Goal: Task Accomplishment & Management: Use online tool/utility

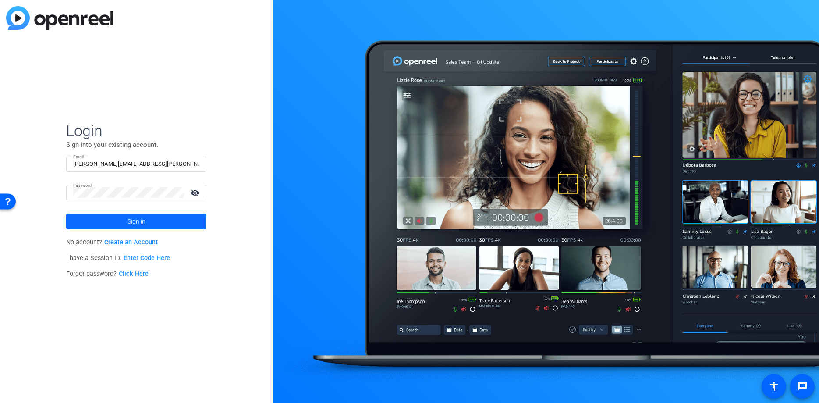
click at [156, 223] on span at bounding box center [136, 221] width 140 height 21
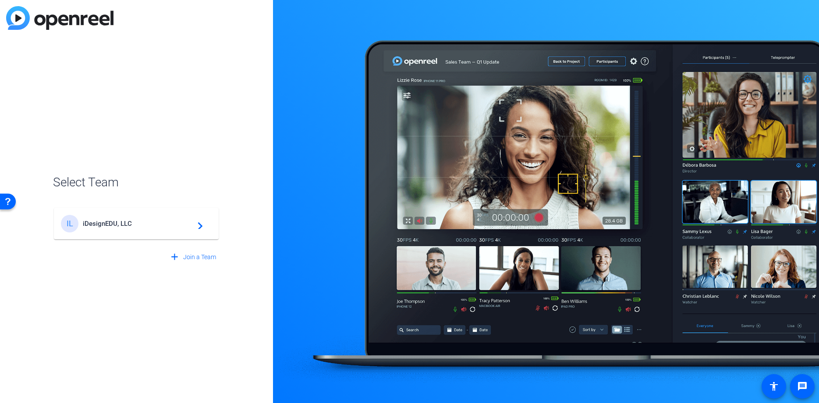
click at [181, 232] on mat-card-content "IL iDesignEDU, LLC navigate_next" at bounding box center [136, 224] width 165 height 32
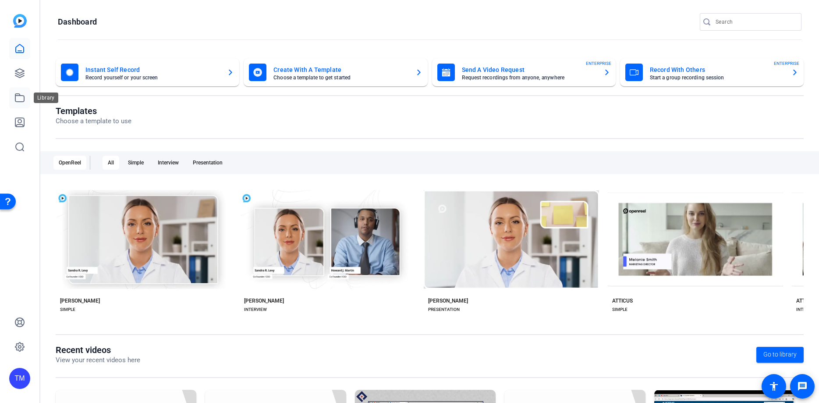
click at [22, 99] on icon at bounding box center [19, 97] width 11 height 11
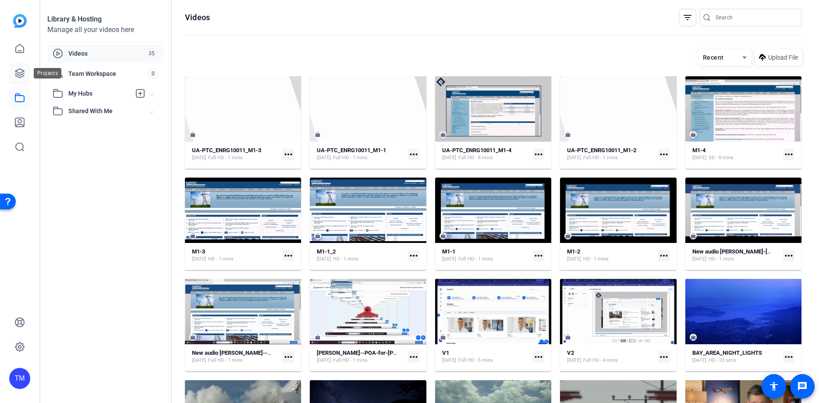
click at [15, 75] on icon at bounding box center [19, 73] width 11 height 11
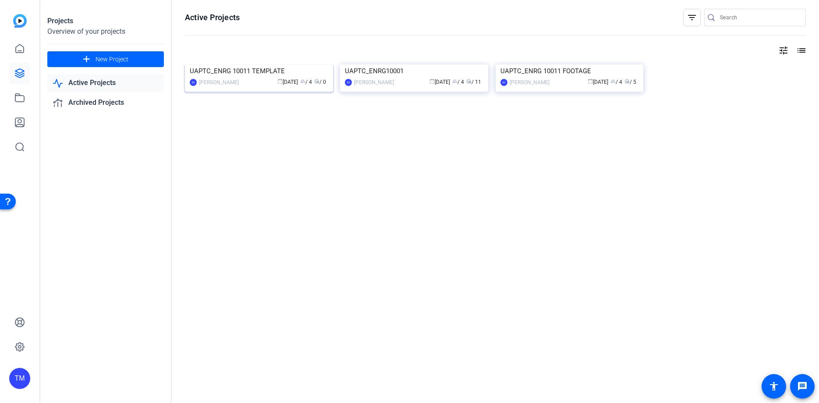
click at [262, 78] on div "UAPTC_ENRG 10011 TEMPLATE" at bounding box center [259, 70] width 138 height 13
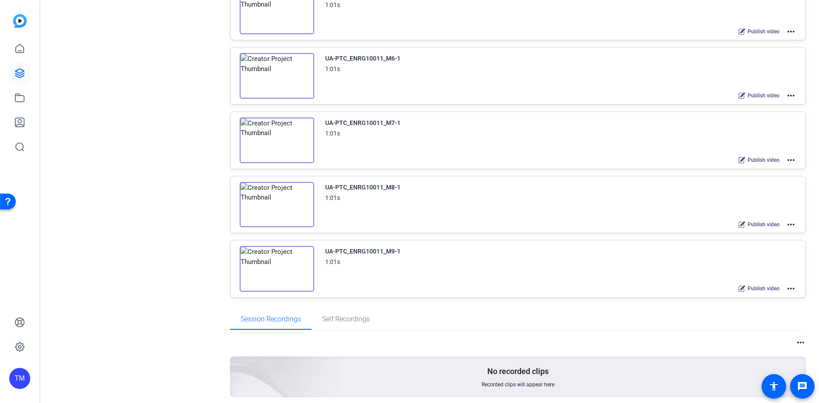
scroll to position [460, 0]
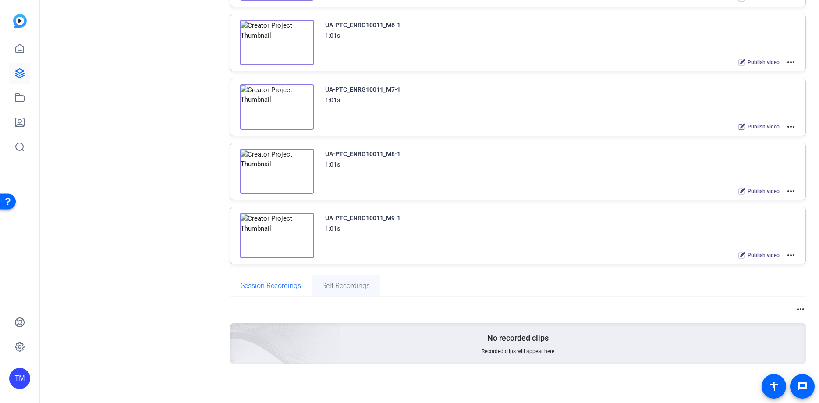
click at [353, 286] on span "Self Recordings" at bounding box center [346, 285] width 48 height 7
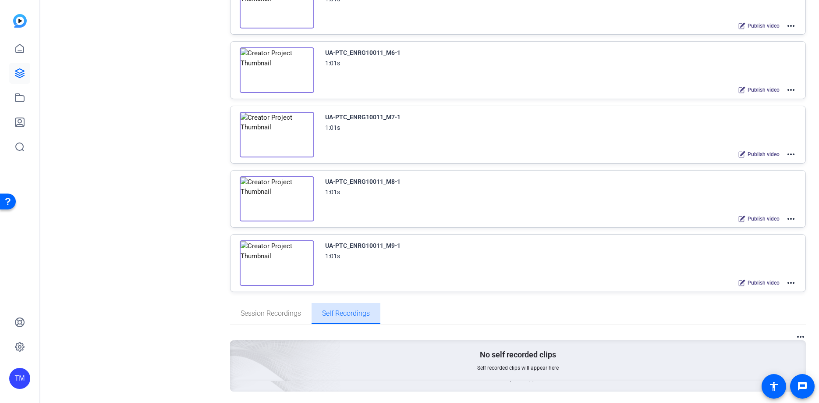
scroll to position [432, 0]
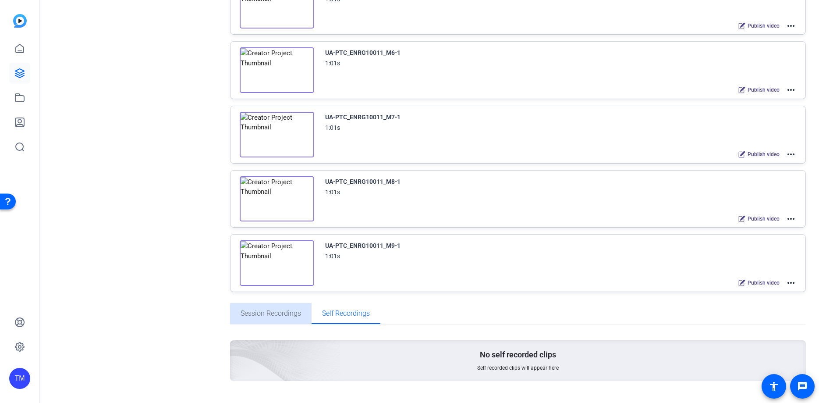
click at [275, 316] on span "Session Recordings" at bounding box center [271, 313] width 60 height 7
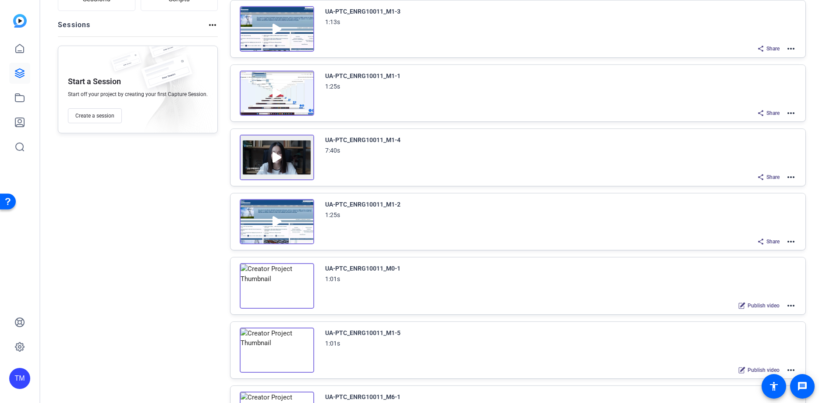
scroll to position [45, 0]
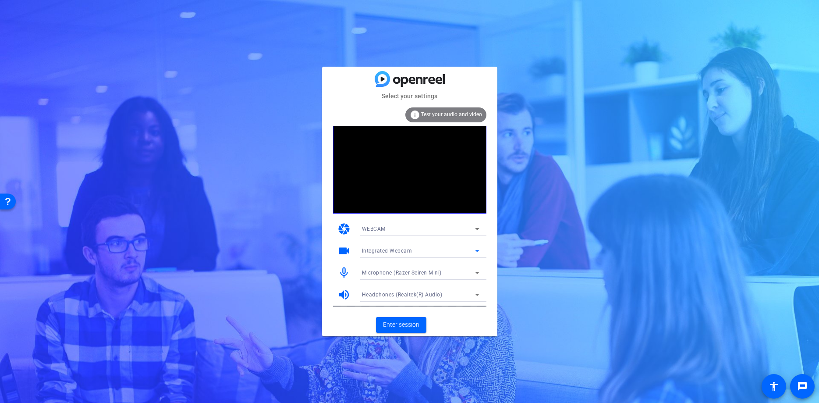
click at [438, 249] on div "Integrated Webcam" at bounding box center [418, 250] width 113 height 11
click at [142, 101] on div at bounding box center [141, 99] width 2 height 4
click at [478, 230] on icon at bounding box center [477, 229] width 4 height 2
click at [20, 115] on div at bounding box center [15, 119] width 9 height 9
click at [406, 318] on span at bounding box center [401, 324] width 50 height 21
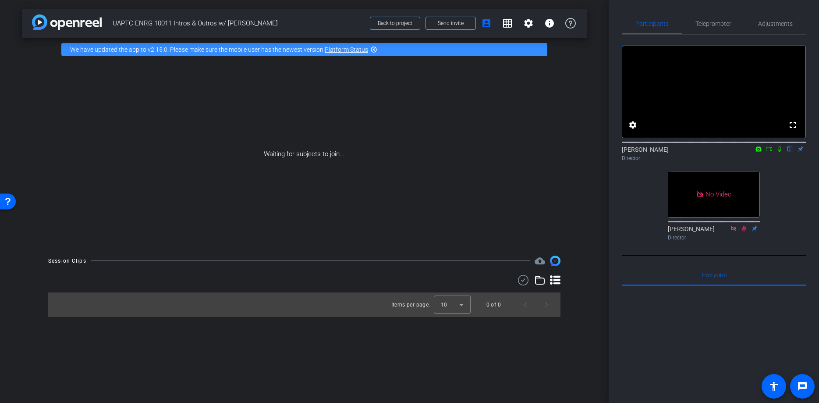
click at [769, 151] on icon at bounding box center [769, 149] width 6 height 4
click at [780, 152] on icon at bounding box center [779, 149] width 7 height 6
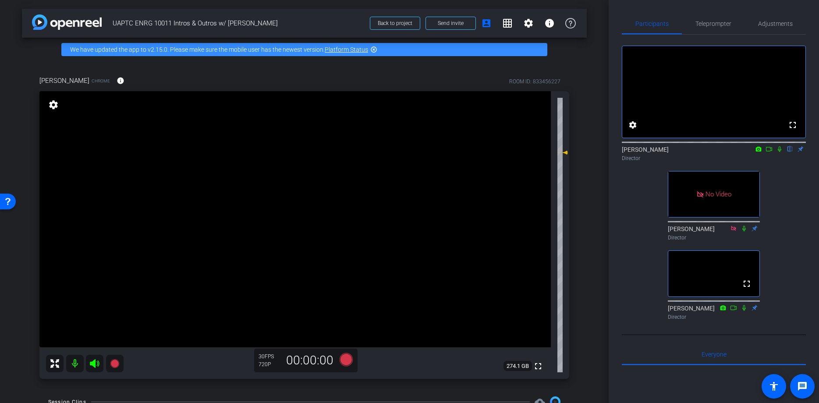
click at [770, 152] on icon at bounding box center [769, 149] width 7 height 6
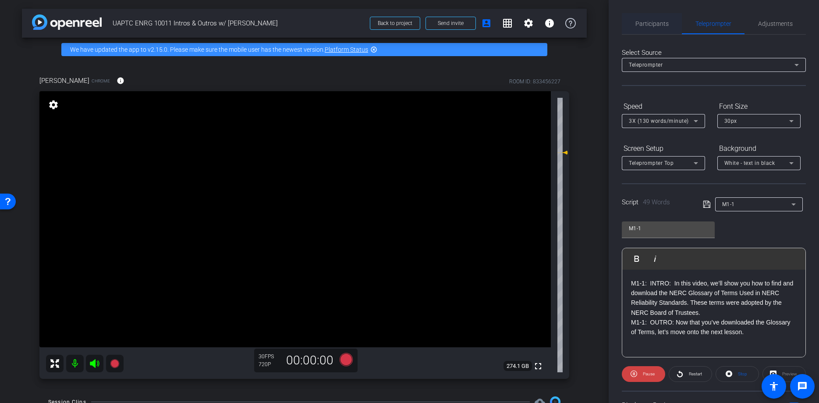
click at [660, 25] on span "Participants" at bounding box center [651, 24] width 33 height 6
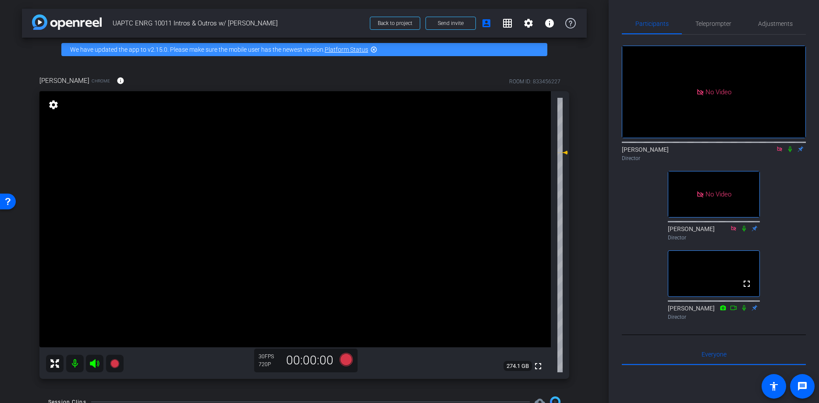
click at [790, 149] on icon at bounding box center [790, 149] width 7 height 6
click at [791, 150] on icon at bounding box center [790, 149] width 7 height 6
click at [792, 150] on icon at bounding box center [790, 149] width 7 height 6
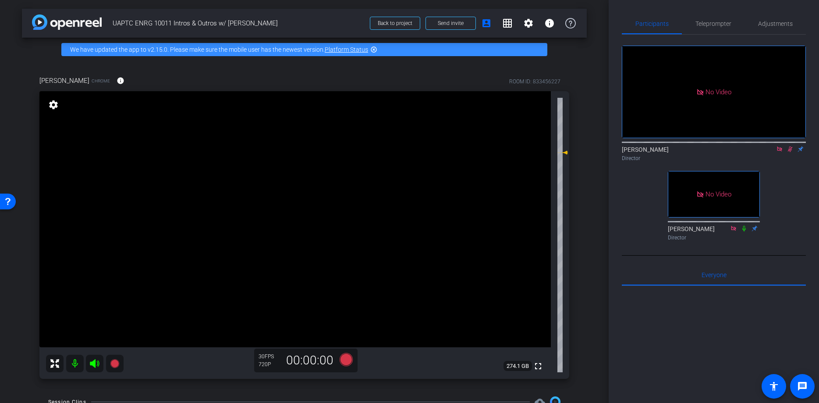
click at [792, 150] on icon at bounding box center [790, 149] width 7 height 6
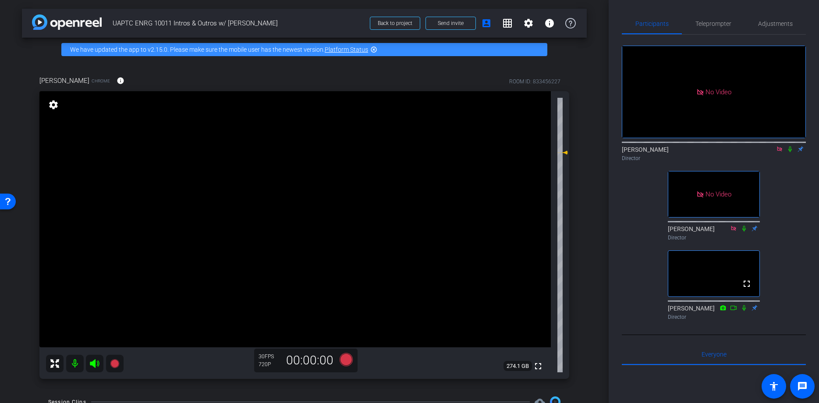
click at [792, 150] on icon at bounding box center [790, 149] width 7 height 6
click at [791, 147] on icon at bounding box center [790, 149] width 5 height 6
click at [781, 23] on span "Adjustments" at bounding box center [775, 24] width 35 height 6
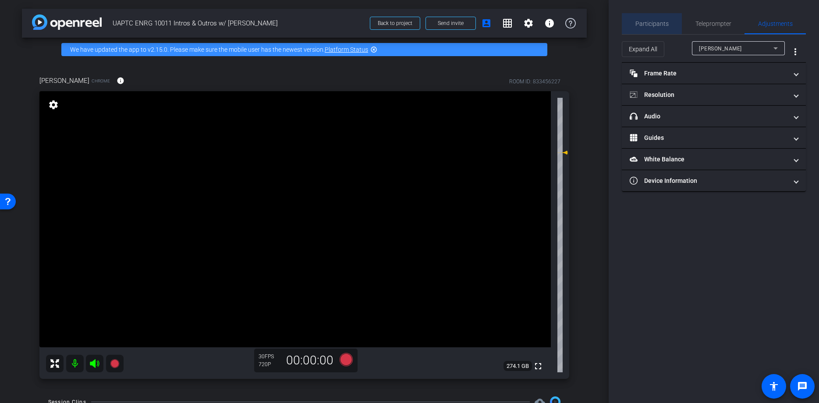
click at [647, 22] on span "Participants" at bounding box center [651, 24] width 33 height 6
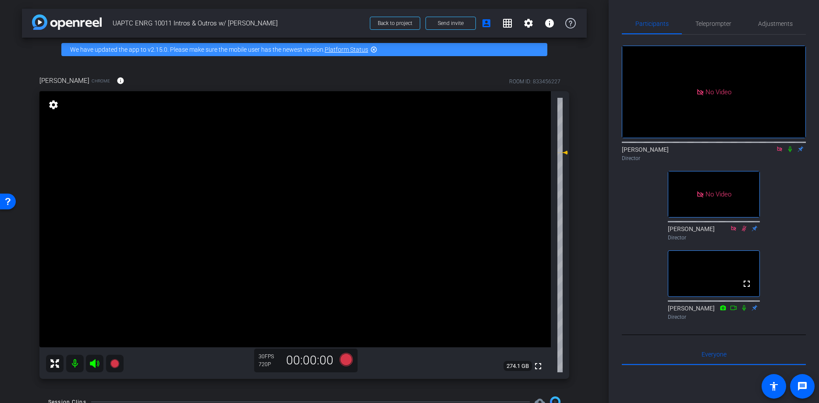
click at [789, 147] on icon at bounding box center [790, 149] width 7 height 6
click at [716, 22] on span "Teleprompter" at bounding box center [714, 24] width 36 height 6
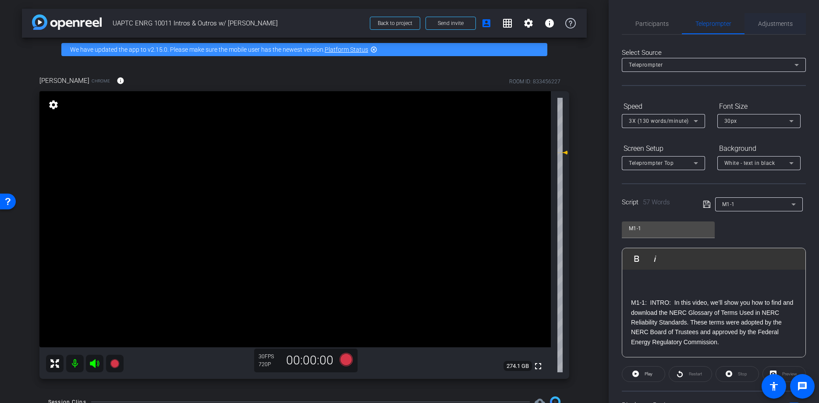
click at [784, 22] on span "Adjustments" at bounding box center [775, 24] width 35 height 6
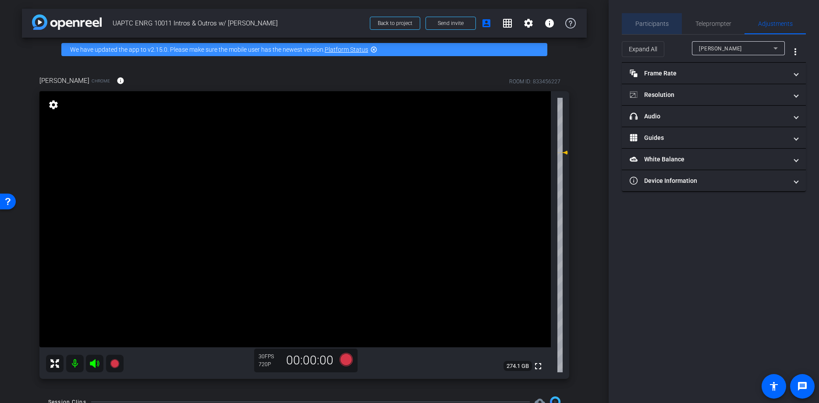
click at [653, 22] on span "Participants" at bounding box center [651, 24] width 33 height 6
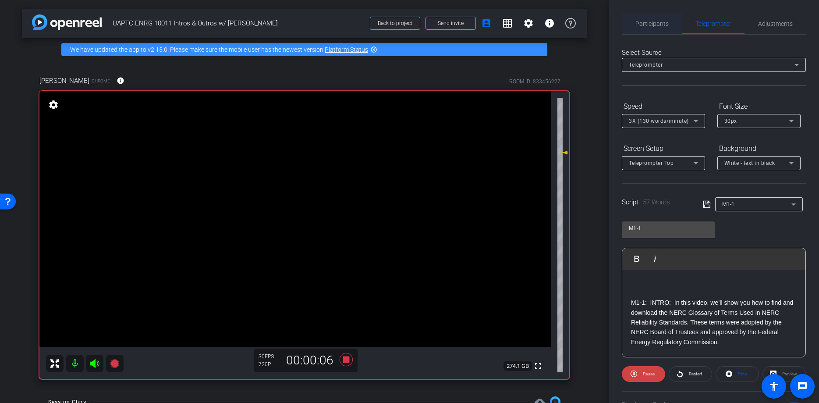
click at [660, 24] on span "Participants" at bounding box center [651, 24] width 33 height 6
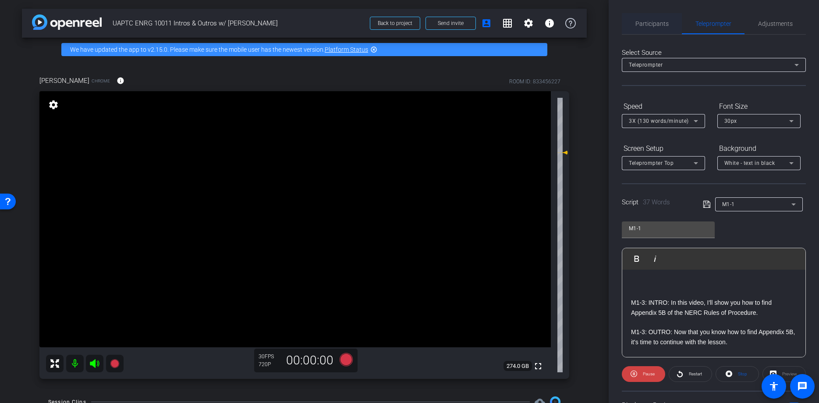
click at [656, 19] on span "Participants" at bounding box center [651, 23] width 33 height 21
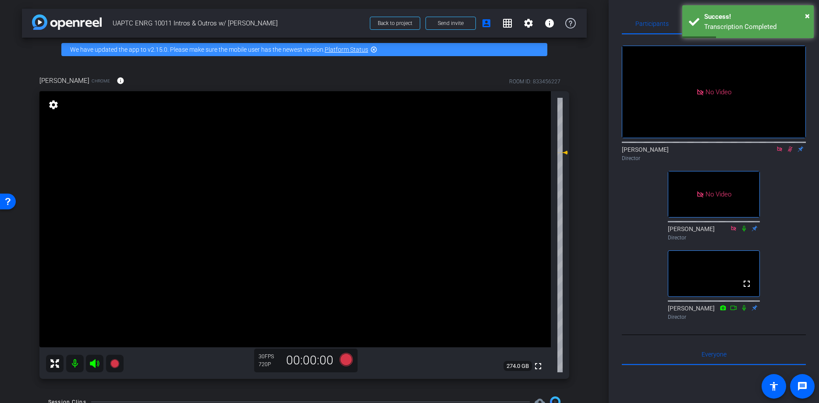
click at [790, 147] on icon at bounding box center [790, 149] width 7 height 6
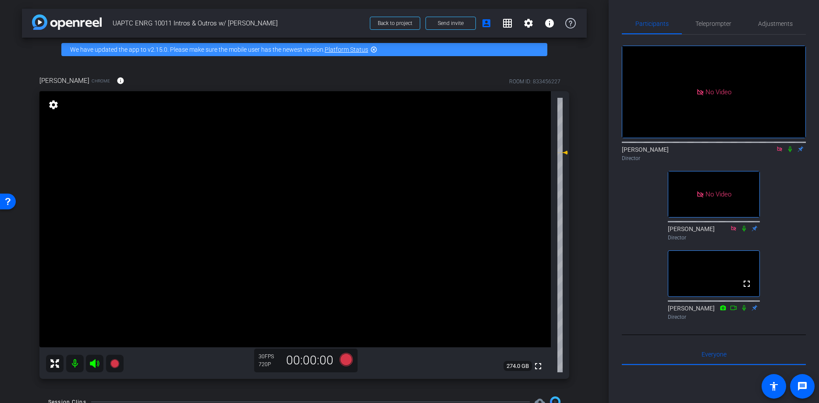
click at [790, 149] on icon at bounding box center [790, 149] width 7 height 6
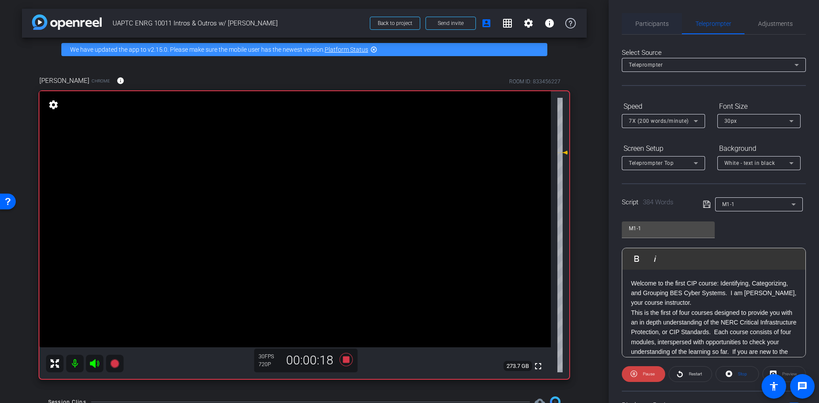
click at [659, 21] on span "Participants" at bounding box center [651, 24] width 33 height 6
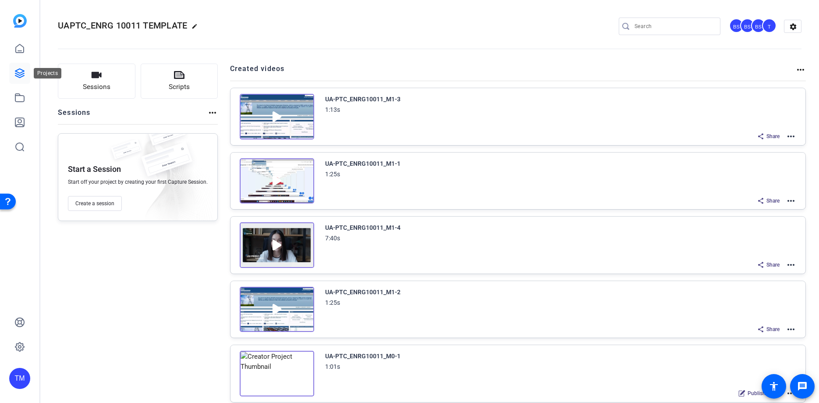
click at [22, 70] on icon at bounding box center [19, 73] width 9 height 9
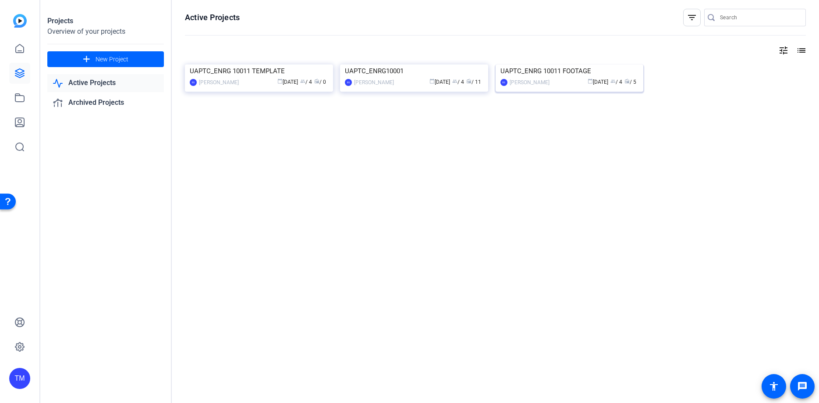
click at [578, 78] on div "UAPTC_ENRG 10011 FOOTAGE" at bounding box center [569, 70] width 138 height 13
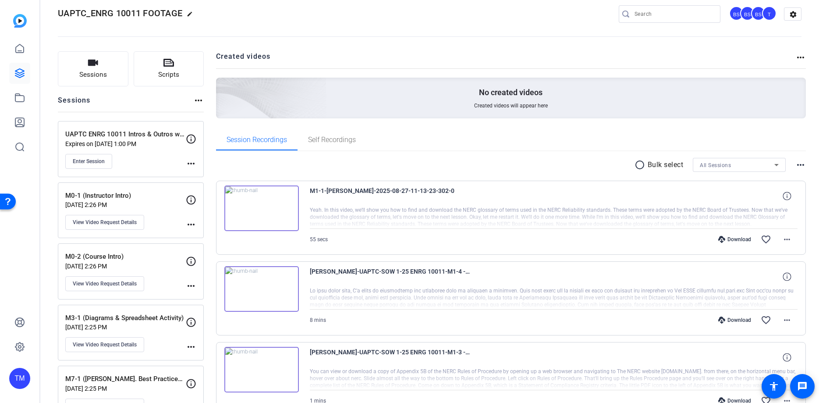
scroll to position [11, 0]
